Goal: Transaction & Acquisition: Obtain resource

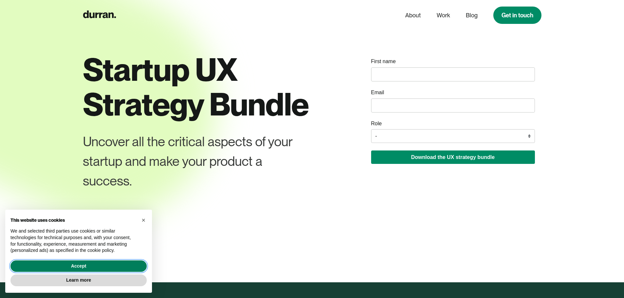
click at [120, 266] on button "Accept" at bounding box center [78, 267] width 136 height 12
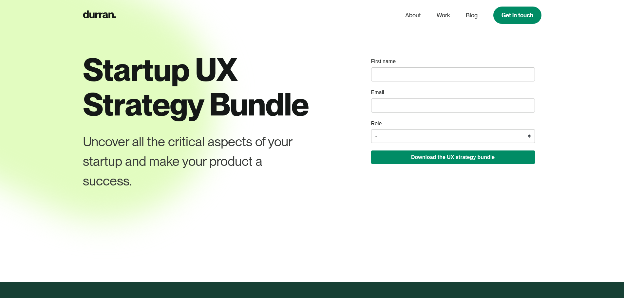
click at [400, 76] on input "name" at bounding box center [453, 74] width 164 height 14
type input "[PERSON_NAME]"
type input "[PERSON_NAME][EMAIL_ADDRESS][DOMAIN_NAME]"
click at [408, 141] on select "- Founder / Co-founder C-suite / VP / Manager Designer Developer Other" at bounding box center [453, 136] width 164 height 14
select select "Designer"
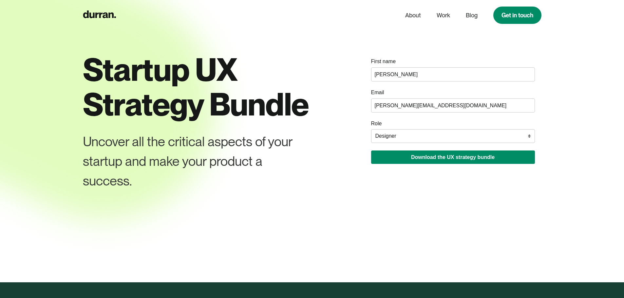
click at [371, 129] on select "- Founder / Co-founder C-suite / VP / Manager Designer Developer Other" at bounding box center [453, 136] width 164 height 14
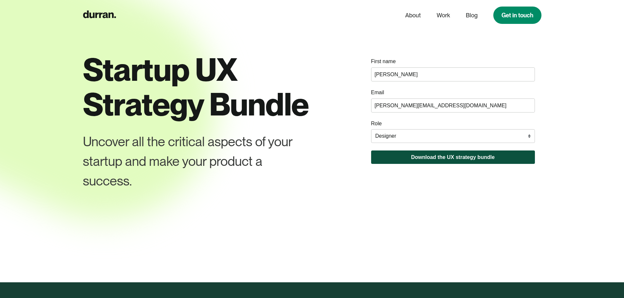
click at [430, 157] on button "Download the UX strategy bundle" at bounding box center [453, 157] width 164 height 13
